Goal: Task Accomplishment & Management: Manage account settings

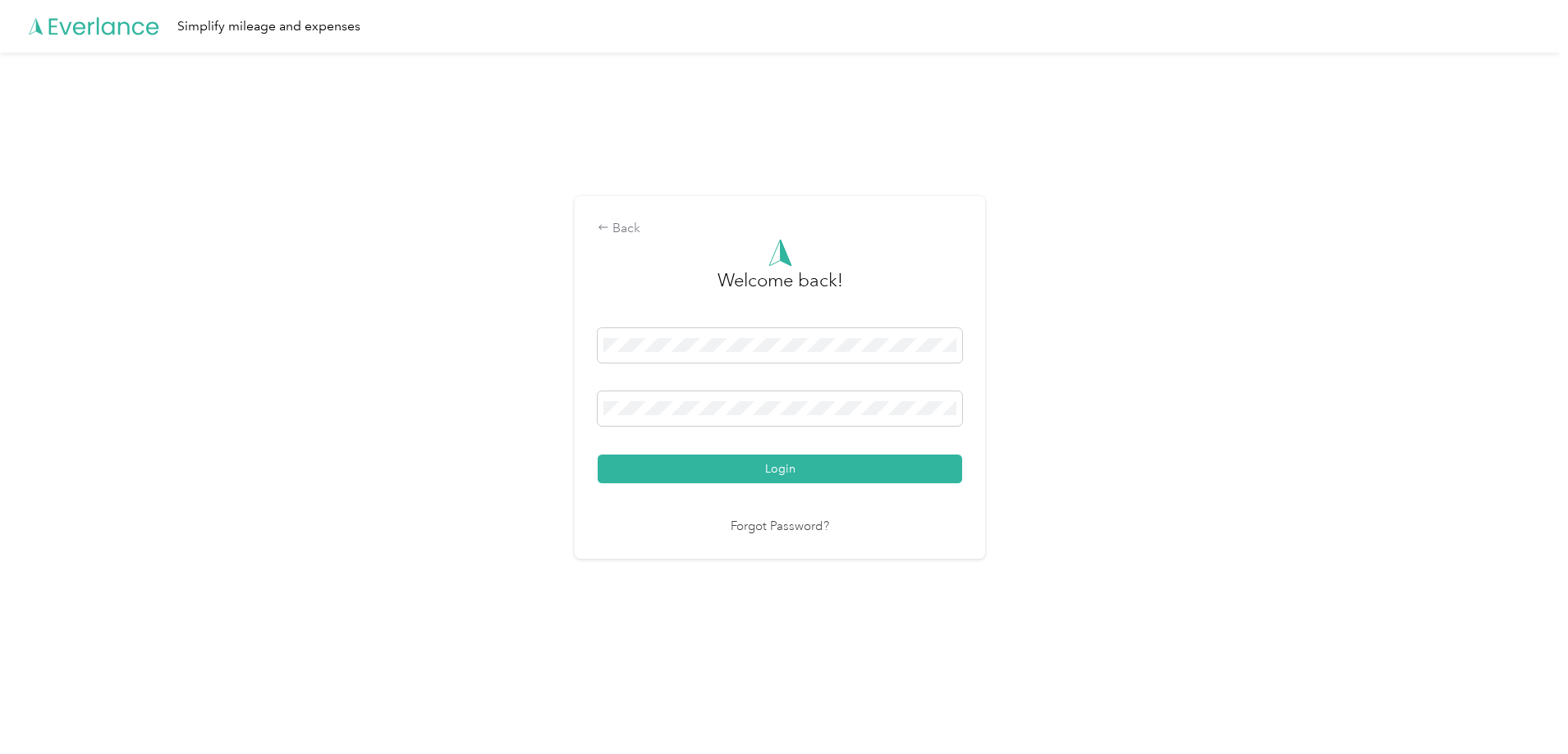
click at [776, 464] on button "Login" at bounding box center [780, 469] width 364 height 28
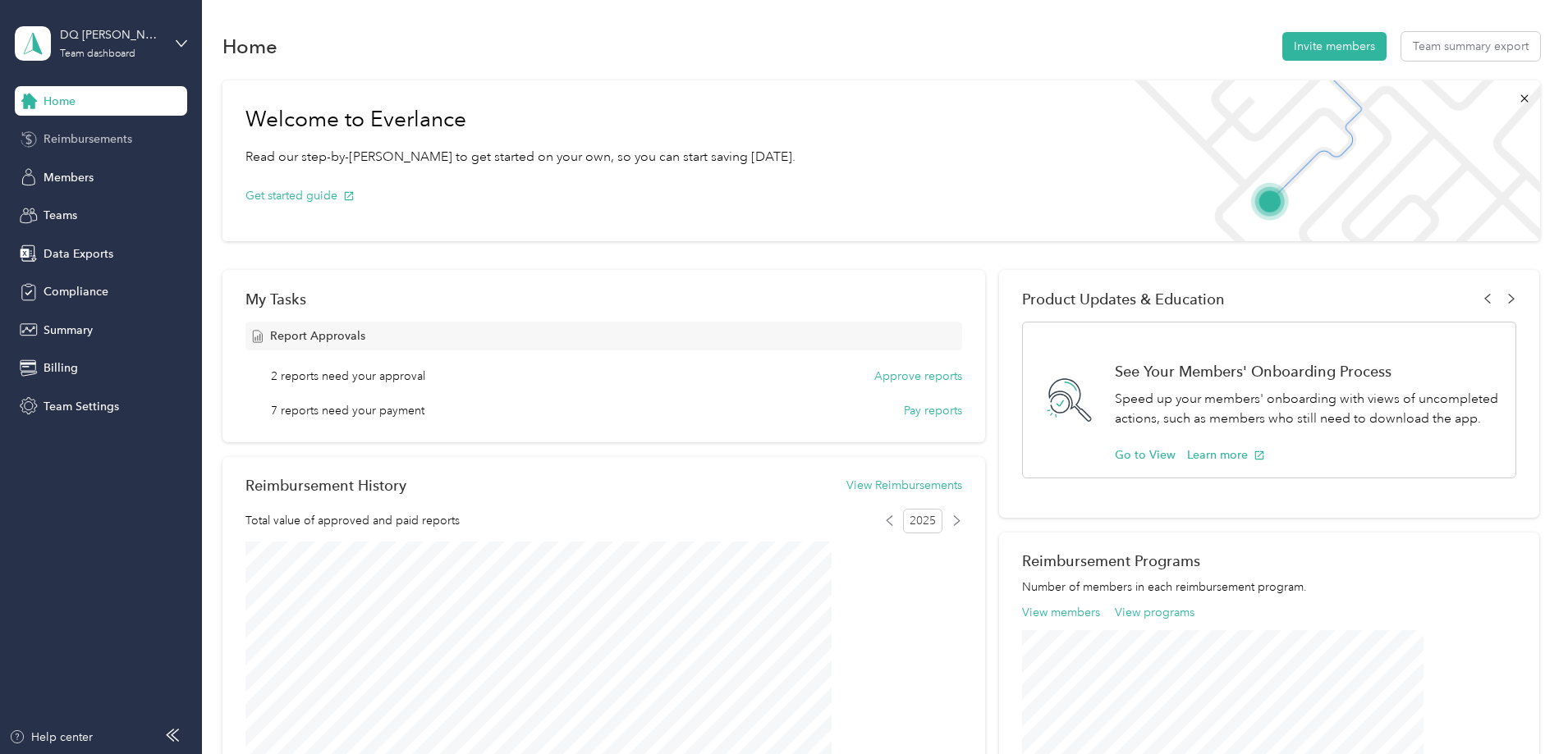
click at [82, 134] on span "Reimbursements" at bounding box center [87, 139] width 88 height 17
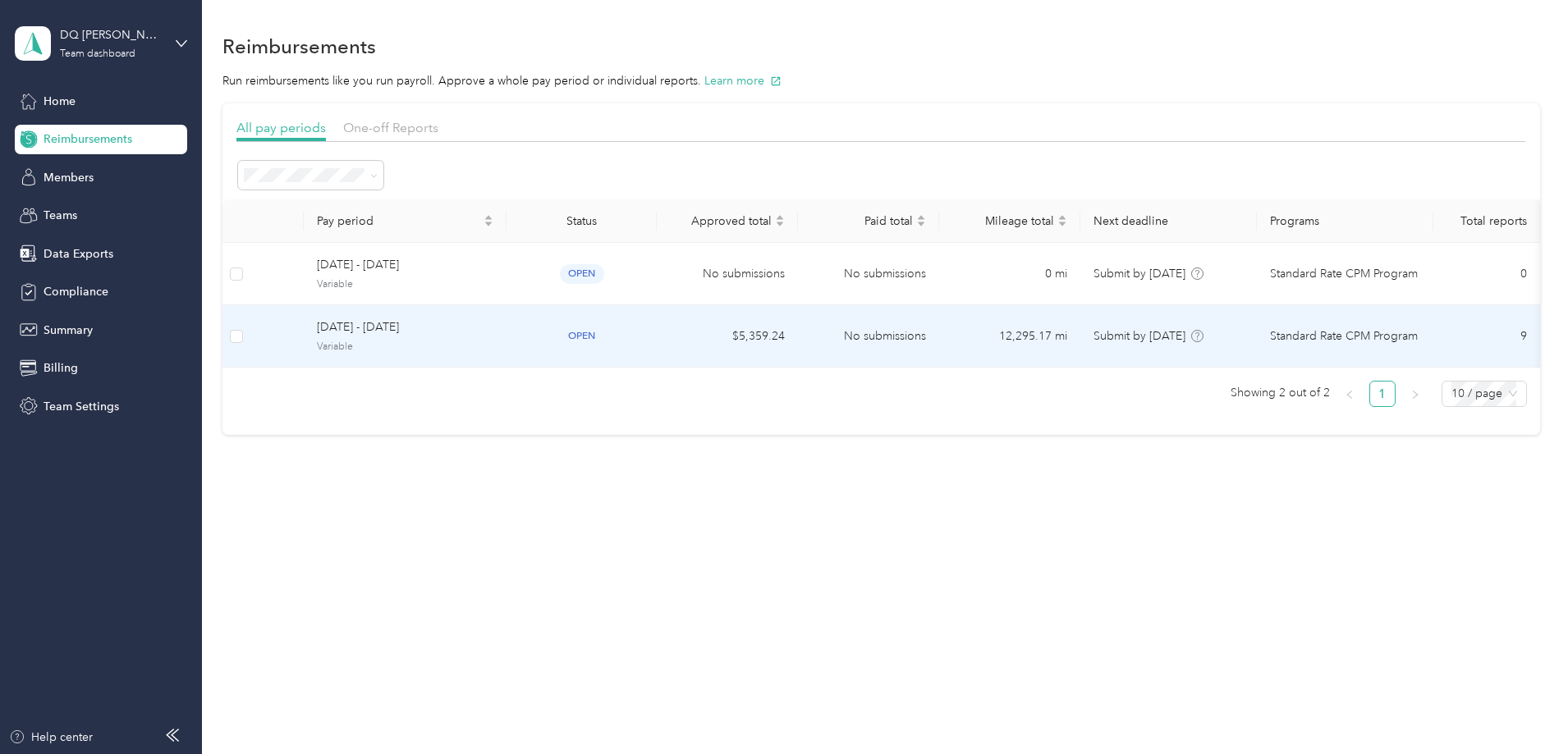
click at [479, 334] on span "[DATE] - [DATE]" at bounding box center [405, 327] width 176 height 18
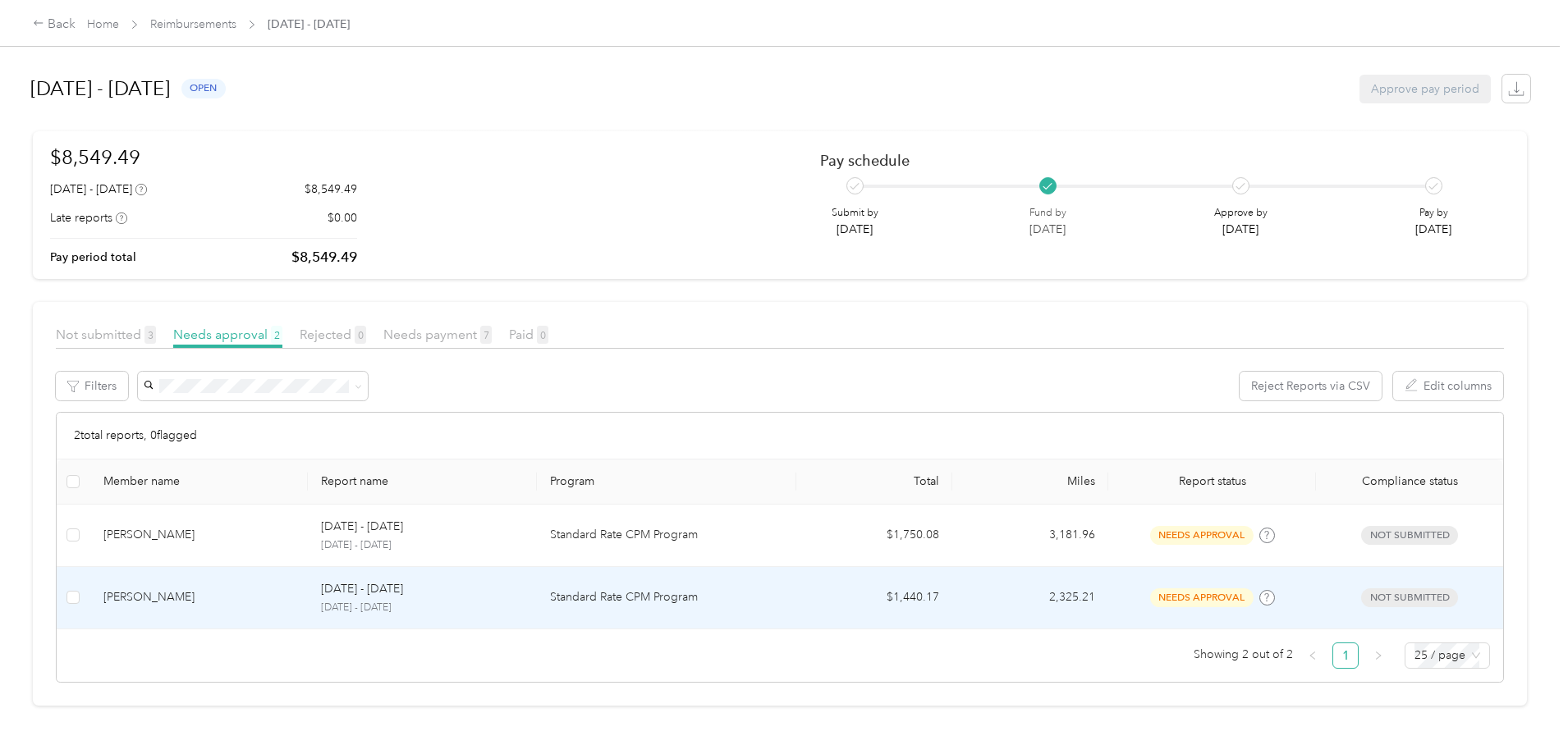
click at [510, 601] on p "[DATE] - [DATE]" at bounding box center [421, 608] width 202 height 15
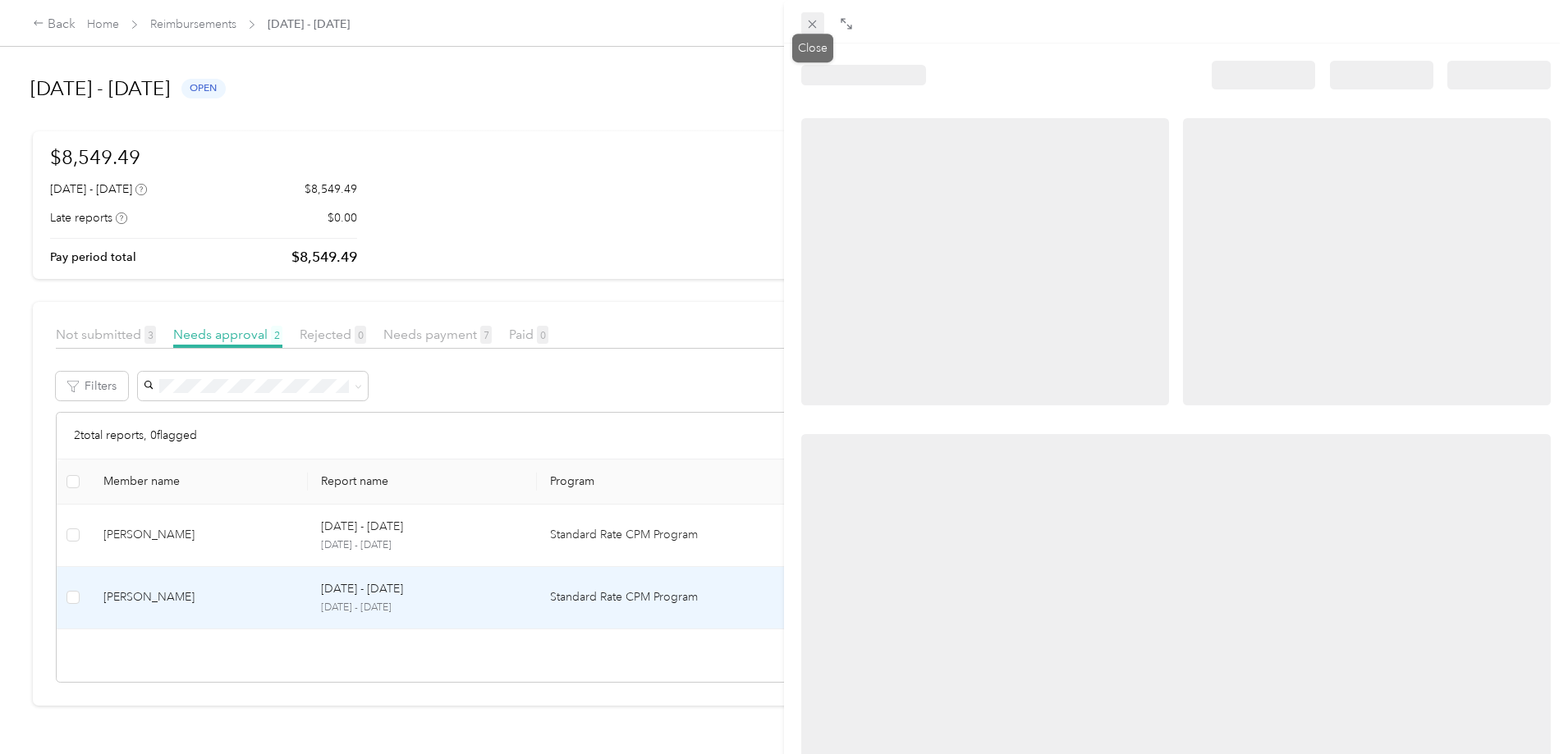
click at [812, 24] on icon at bounding box center [812, 25] width 9 height 9
